Goal: Task Accomplishment & Management: Use online tool/utility

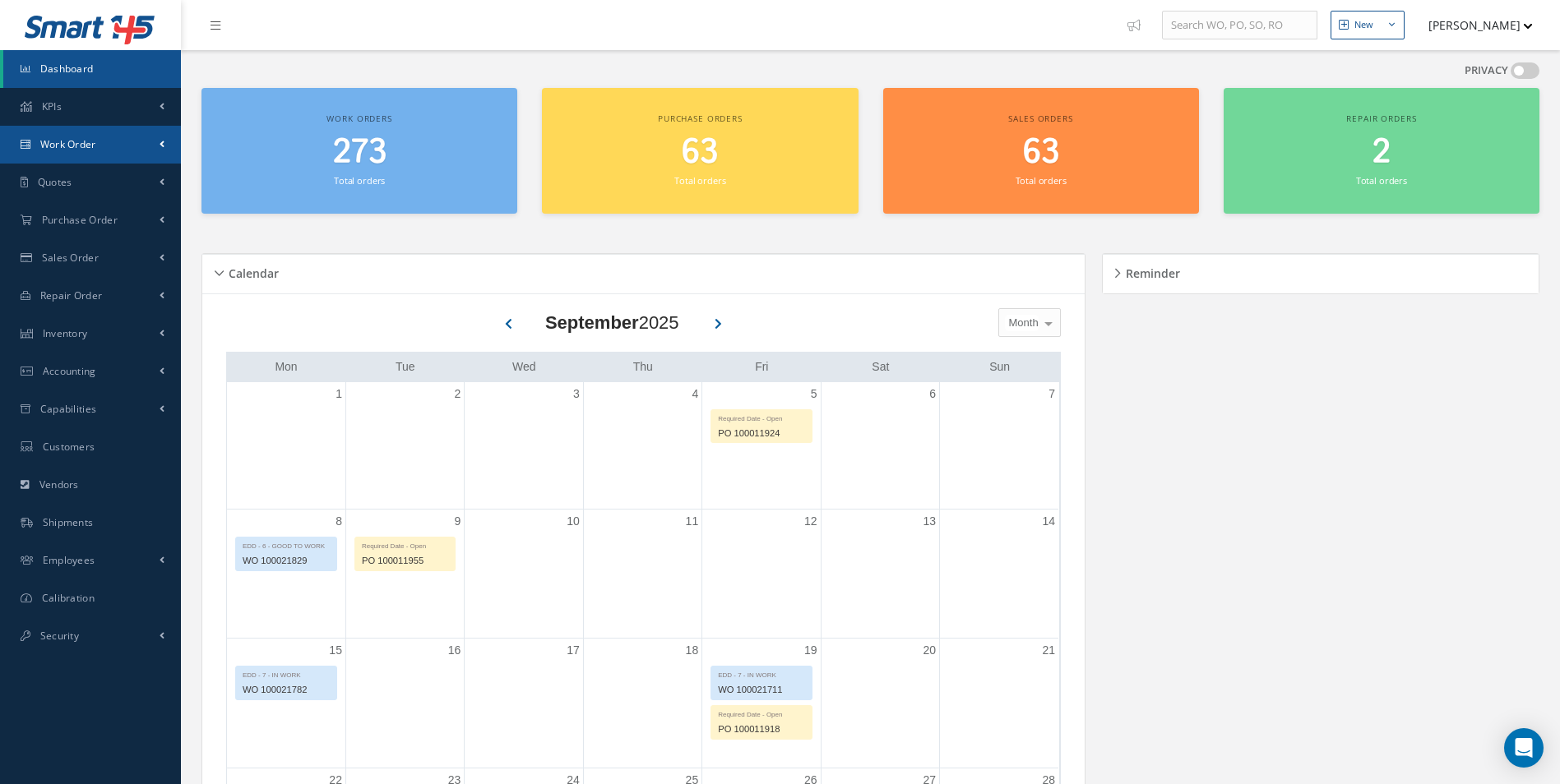
click at [104, 158] on link "Work Order" at bounding box center [90, 144] width 181 height 38
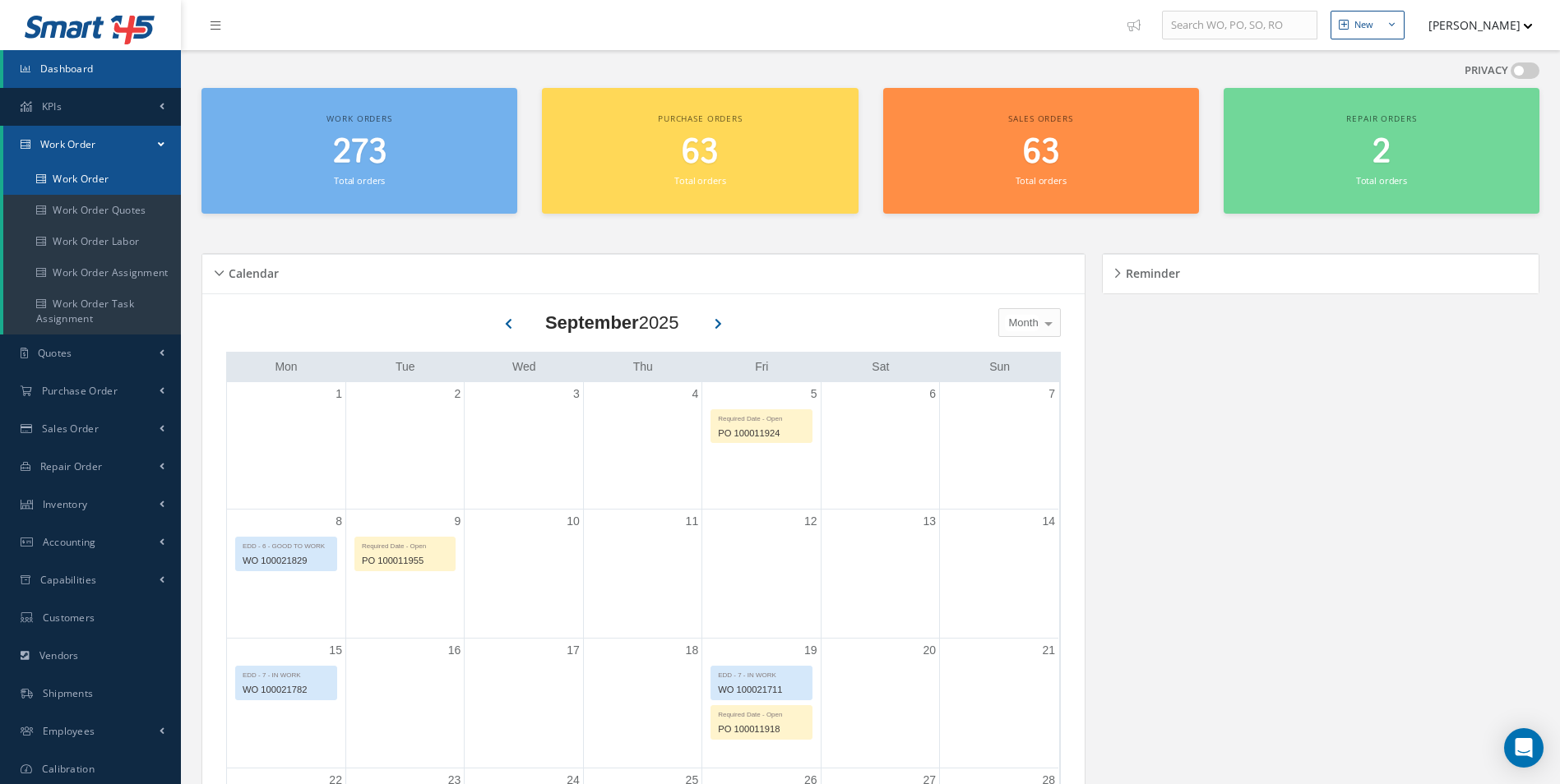
click at [89, 175] on link "Work Order" at bounding box center [92, 178] width 178 height 31
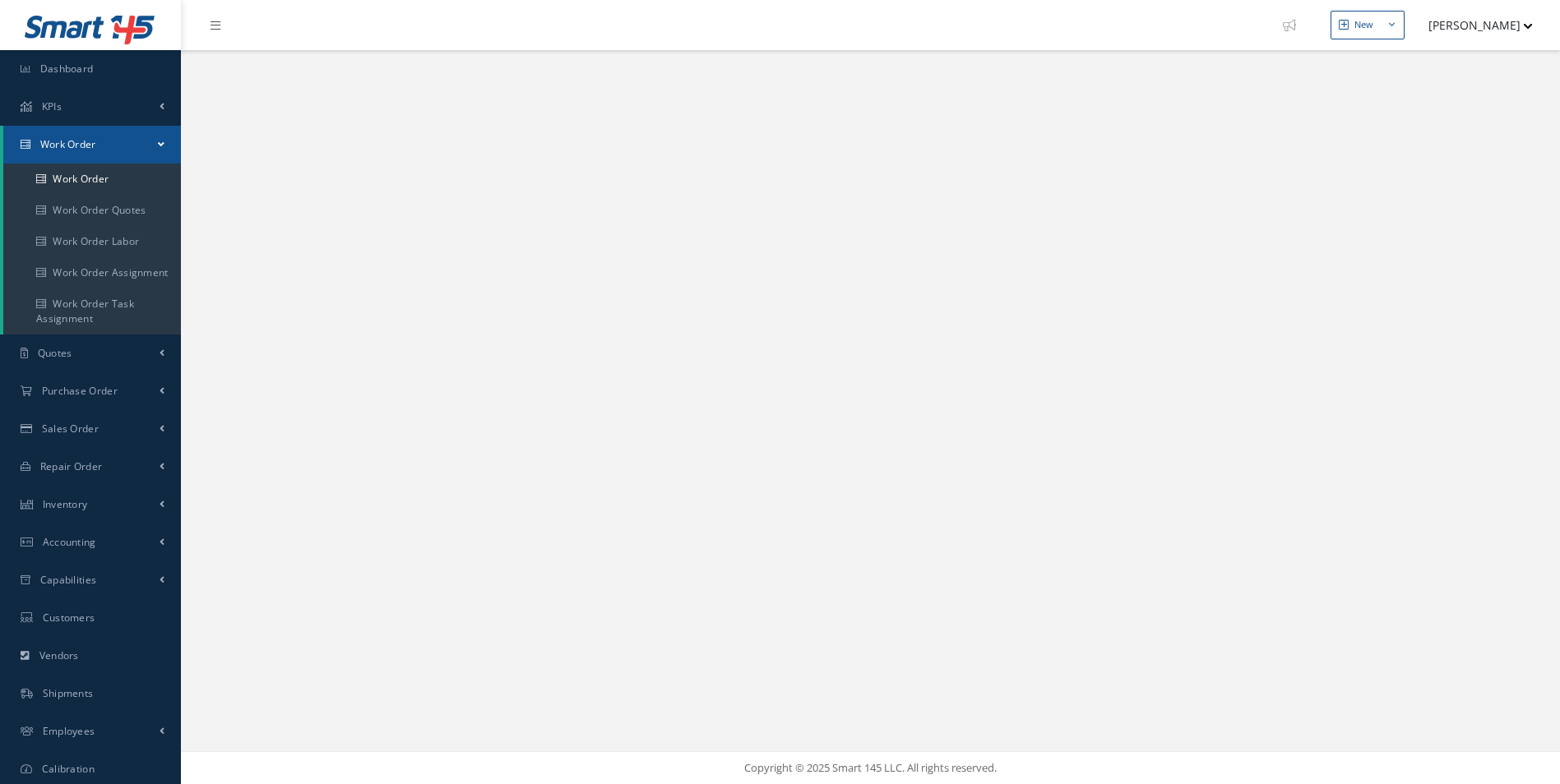
select select "25"
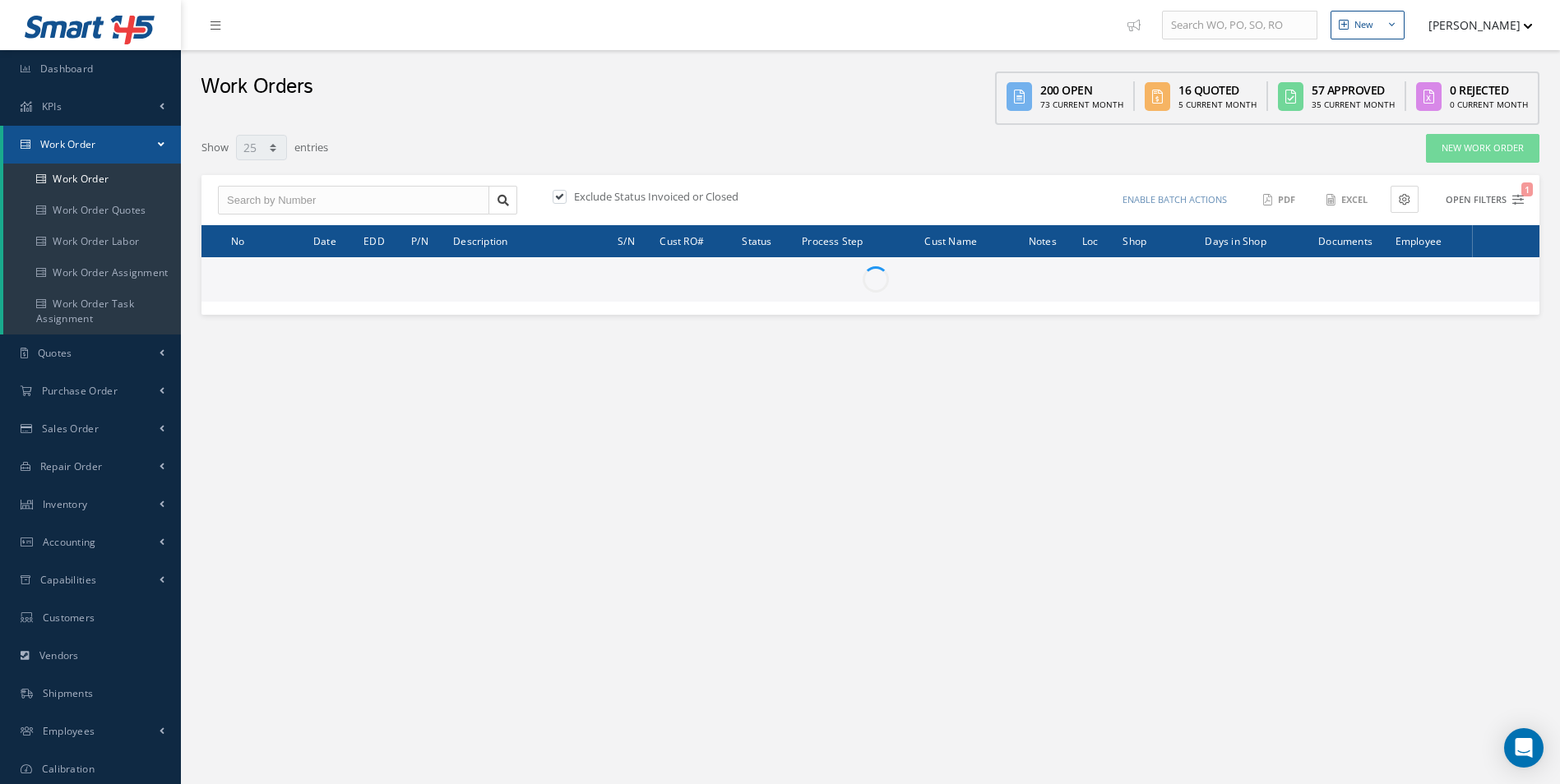
type input "All Work Request"
type input "All Work Performed"
type input "All Status"
type input "WO Part Status"
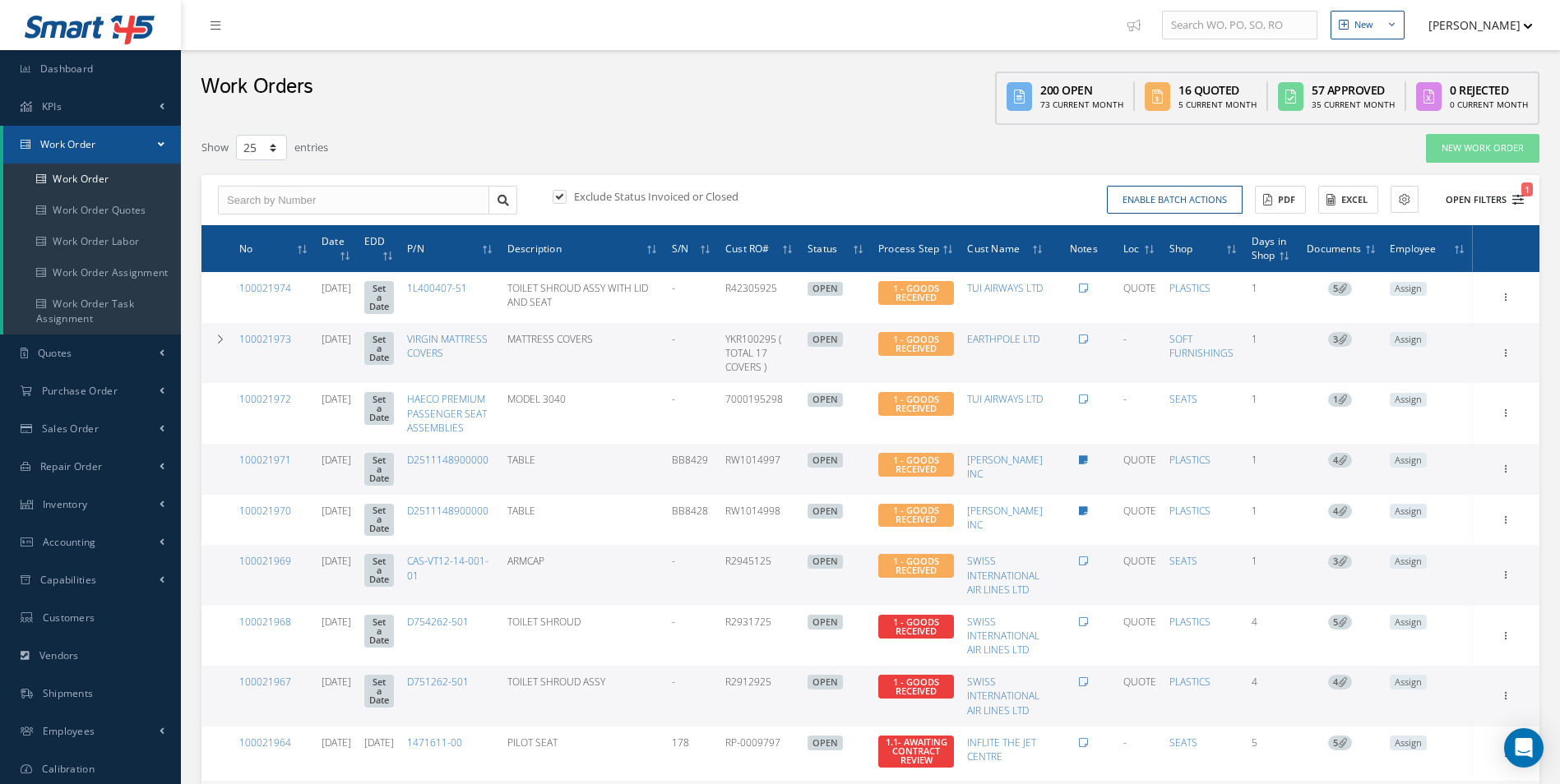
click at [1517, 198] on icon "1" at bounding box center [1518, 200] width 12 height 12
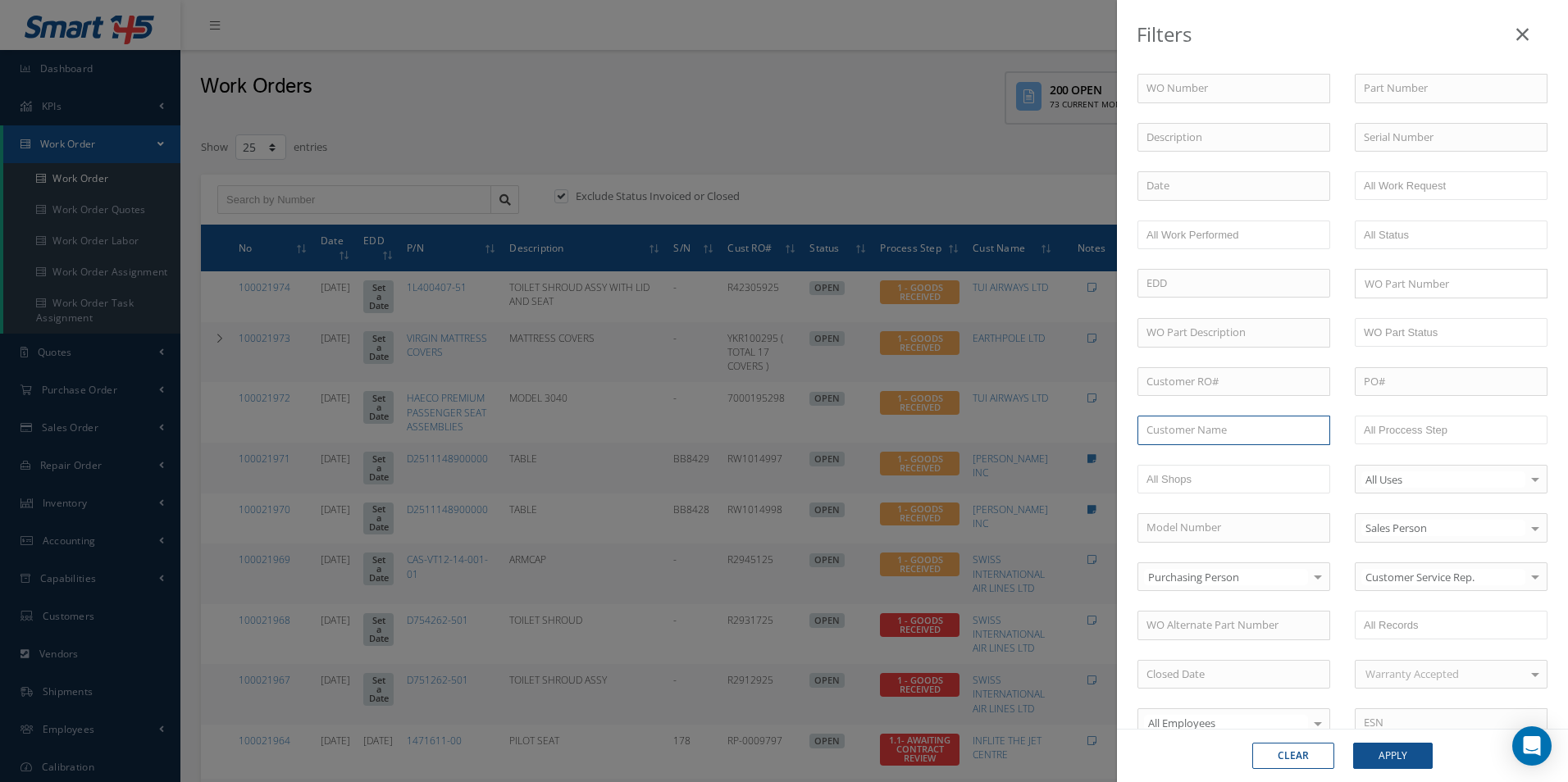
click at [1159, 436] on input "text" at bounding box center [1234, 430] width 193 height 29
click at [1177, 458] on span "AVTRADE LTD" at bounding box center [1180, 459] width 67 height 15
type input "AVTRADE LTD"
click at [1370, 751] on button "Apply" at bounding box center [1393, 756] width 80 height 27
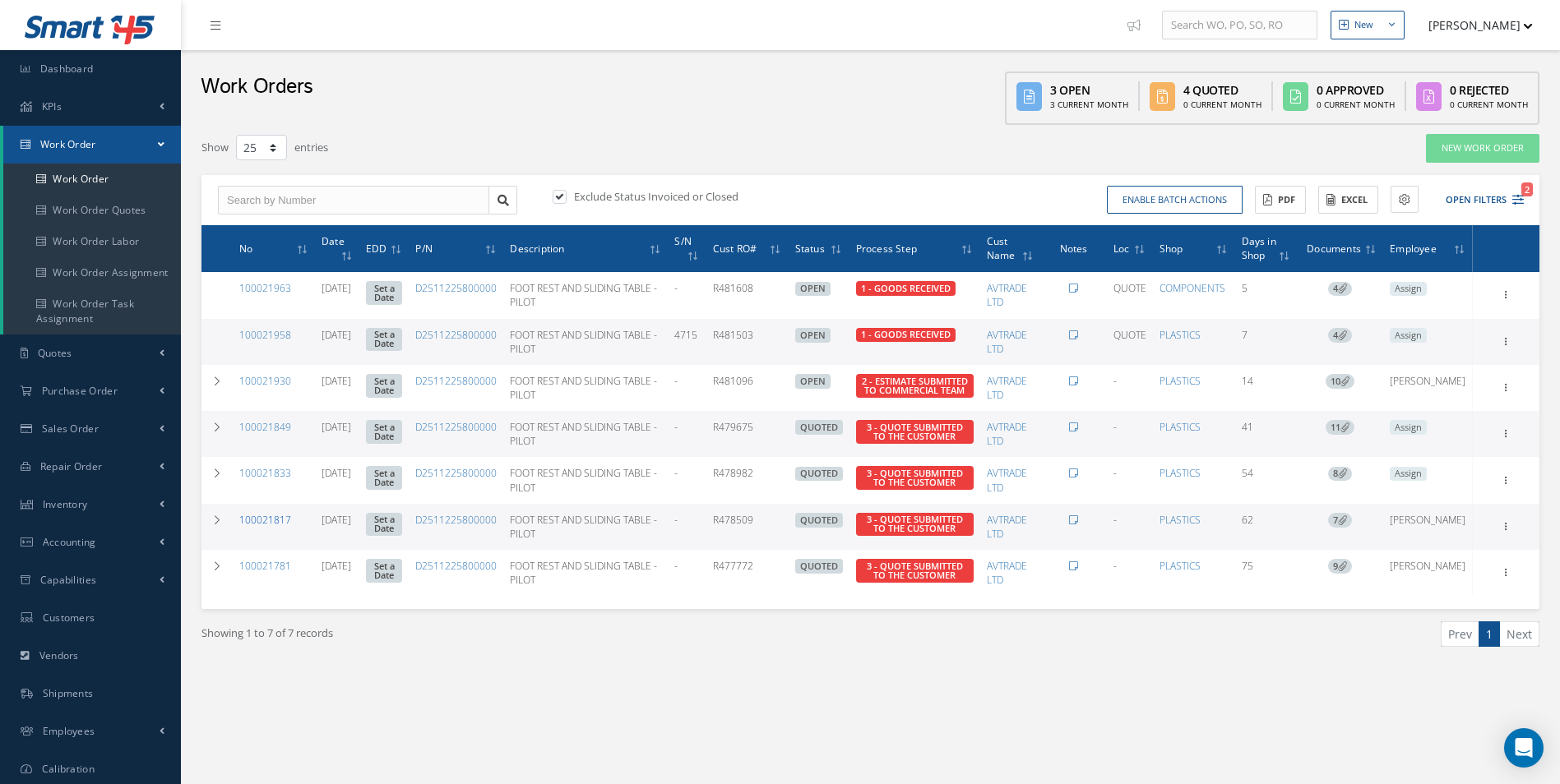
click at [276, 520] on link "100021817" at bounding box center [265, 520] width 52 height 14
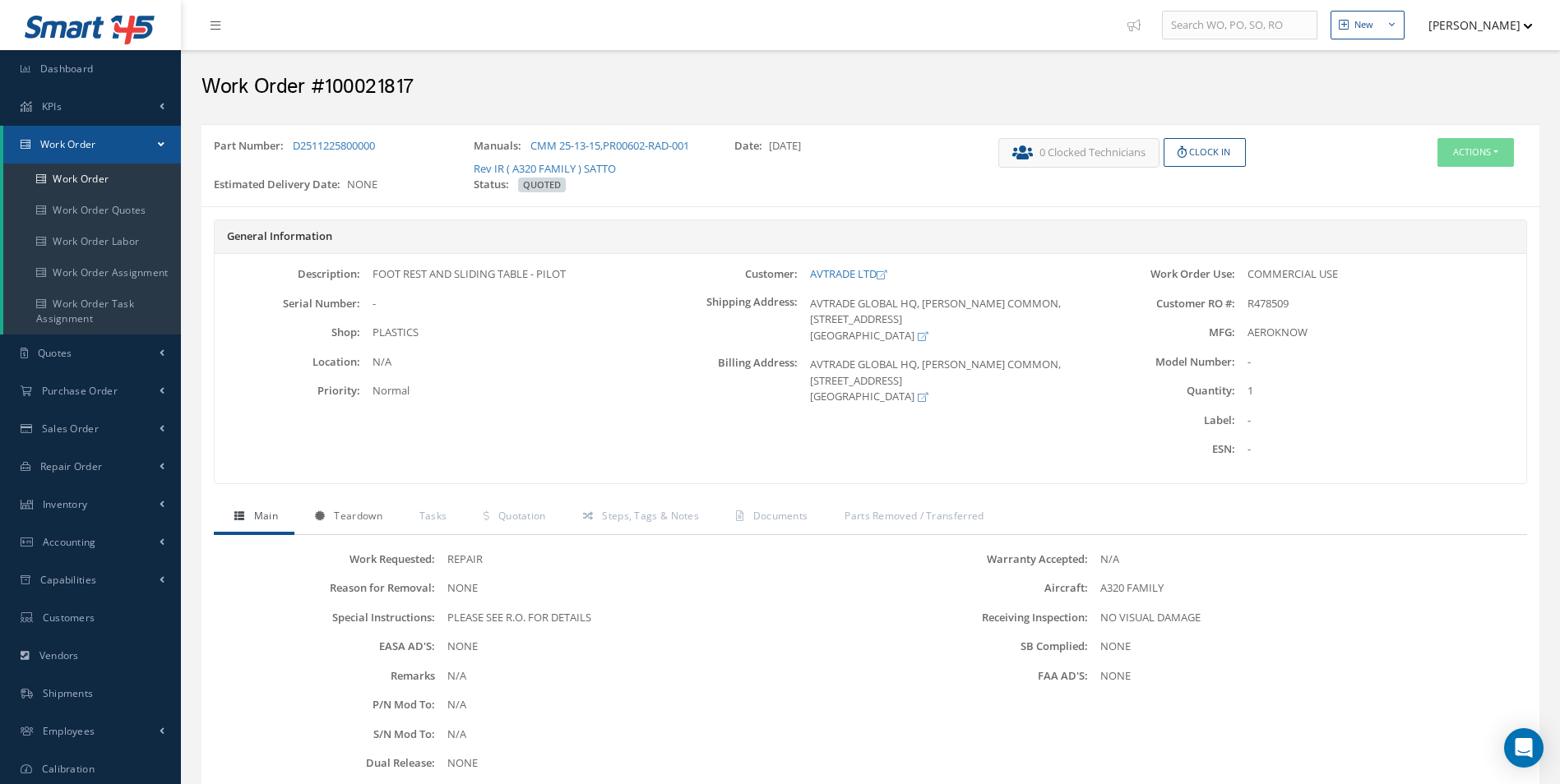
click at [371, 520] on span "Teardown" at bounding box center [357, 515] width 48 height 14
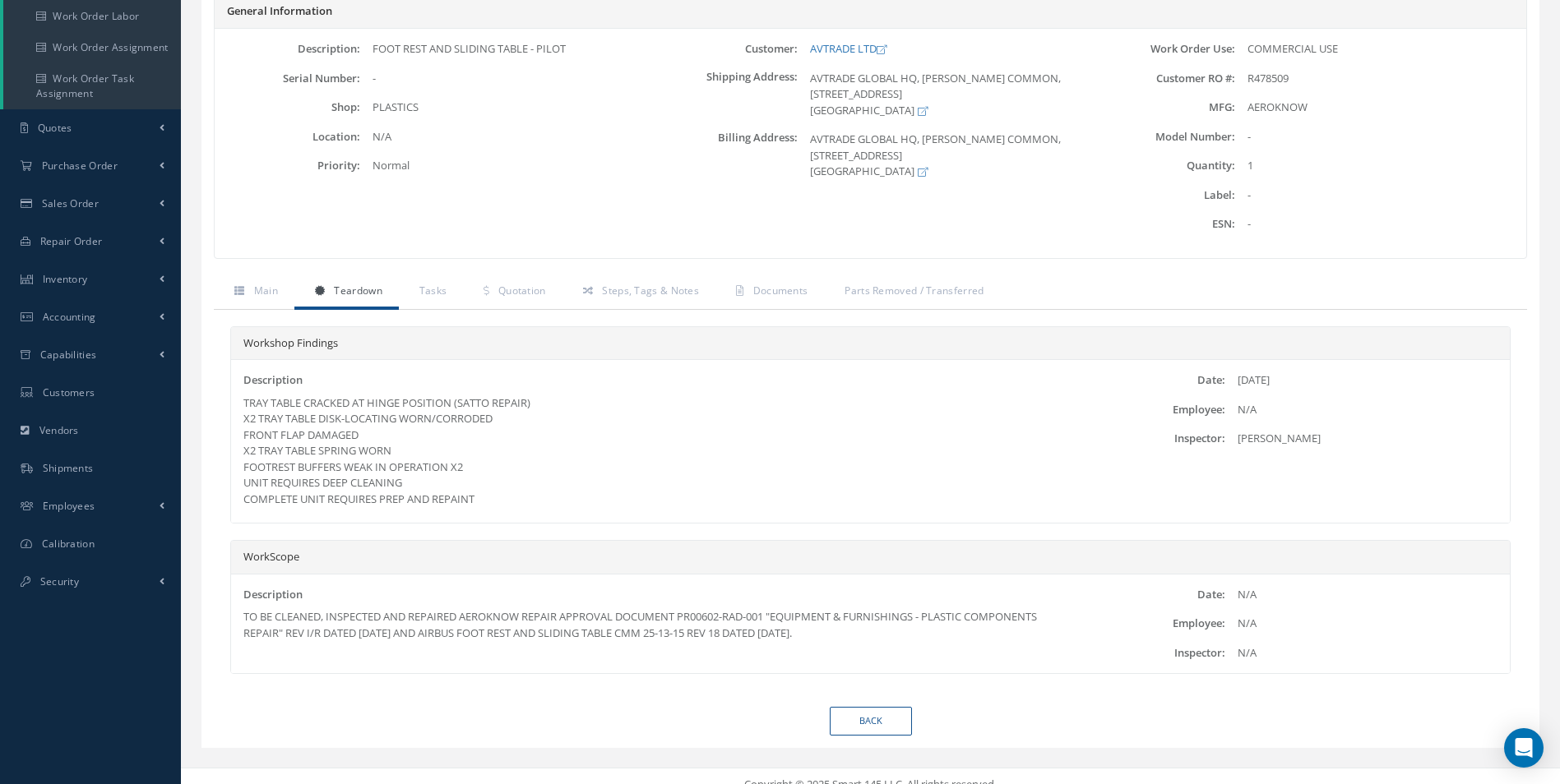
scroll to position [243, 0]
